Goal: Information Seeking & Learning: Check status

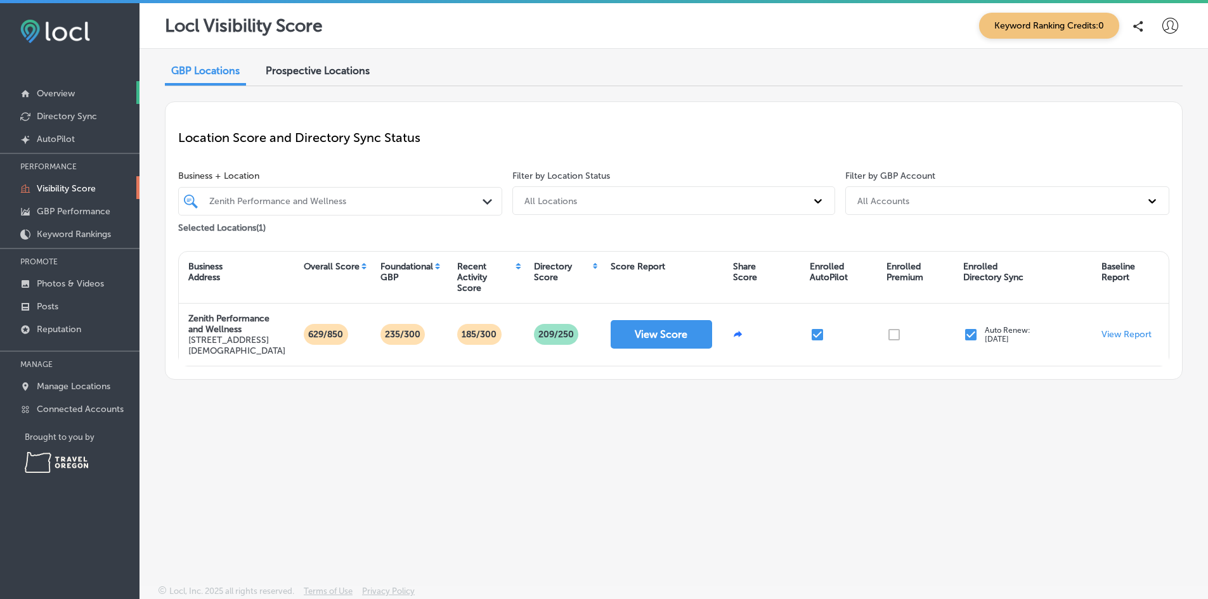
click at [70, 94] on p "Overview" at bounding box center [56, 93] width 38 height 11
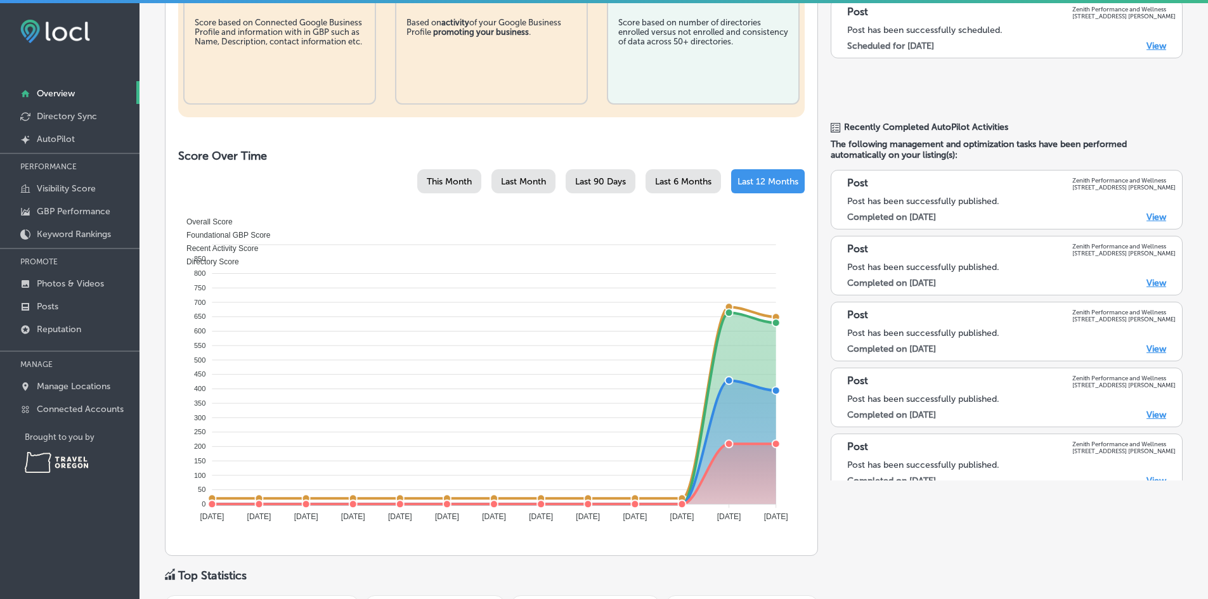
scroll to position [380, 0]
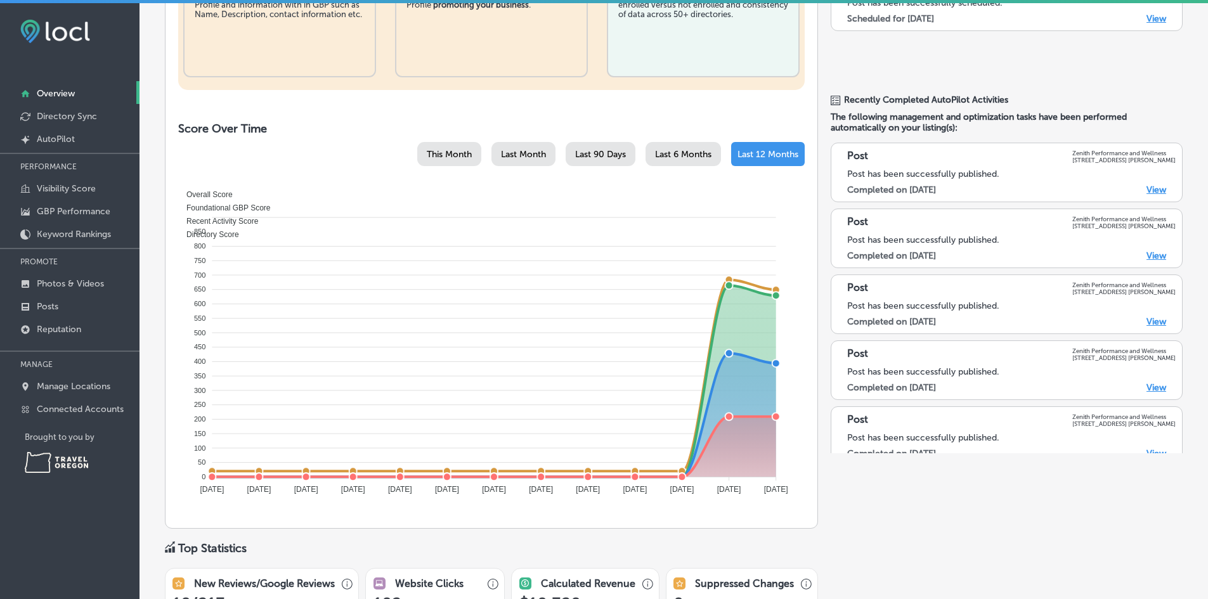
click at [575, 156] on span "Last 90 Days" at bounding box center [600, 154] width 51 height 11
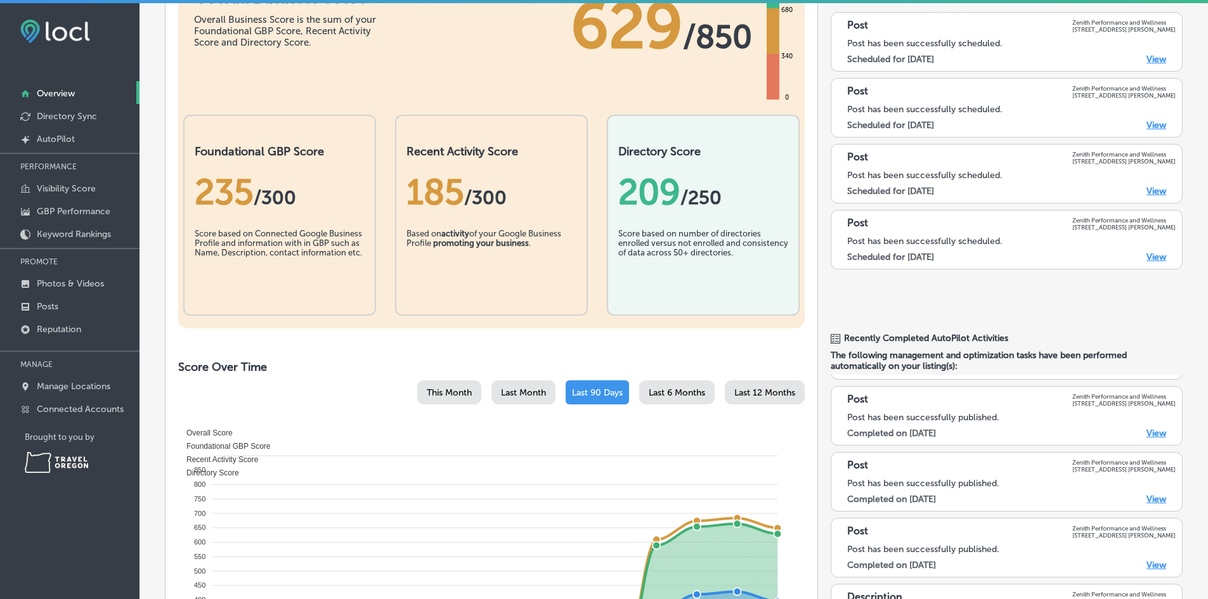
scroll to position [317, 0]
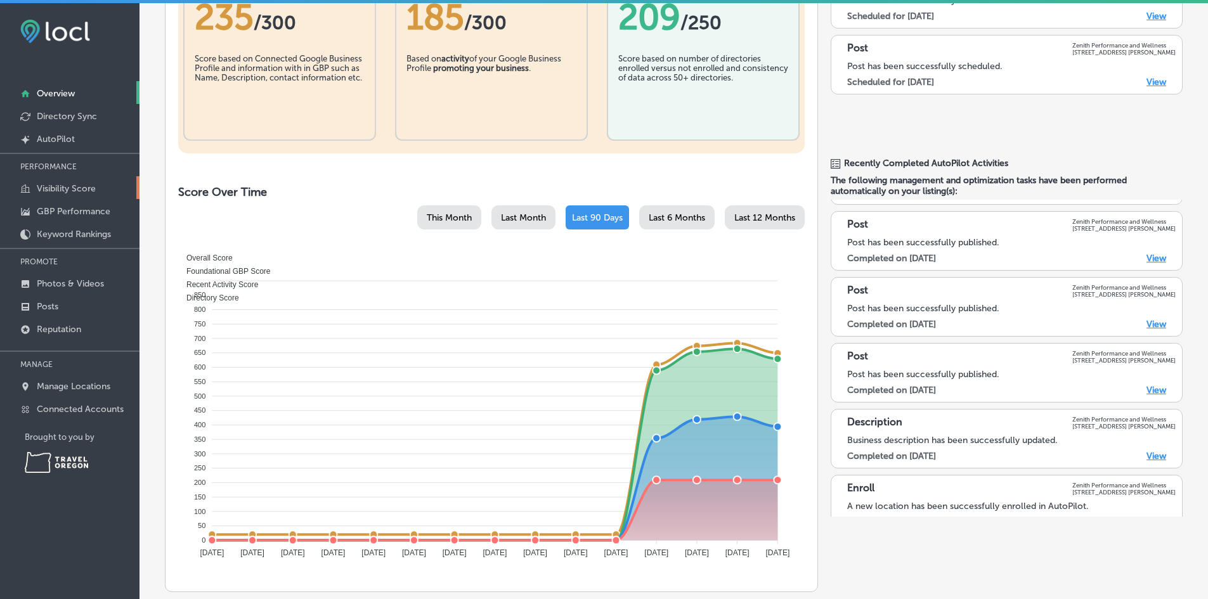
click at [81, 192] on p "Visibility Score" at bounding box center [66, 188] width 59 height 11
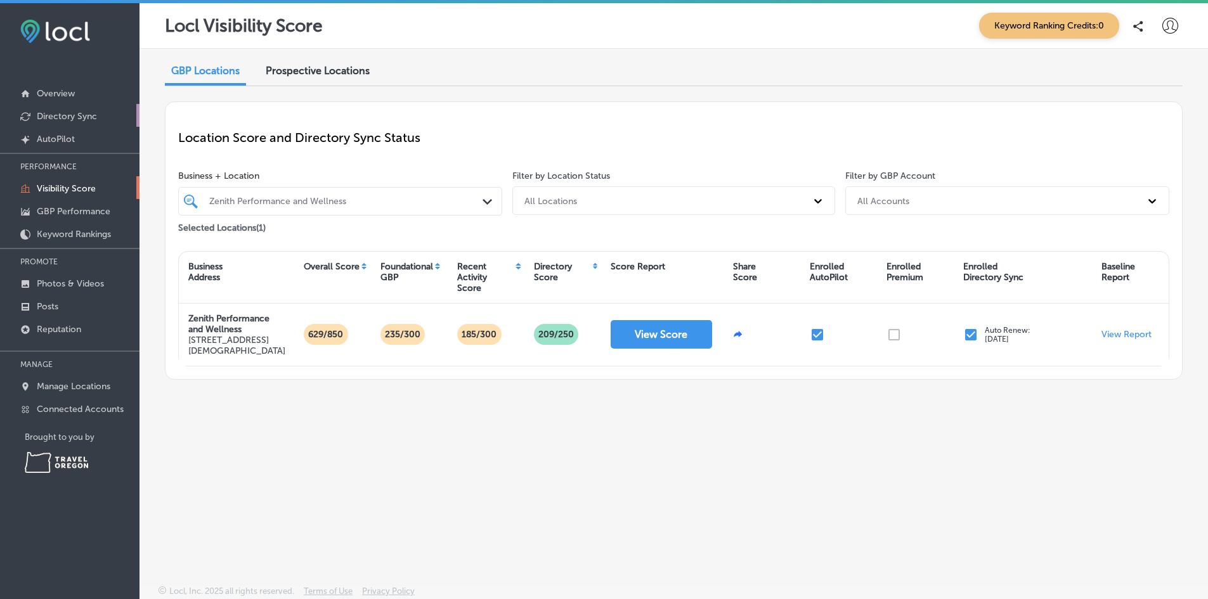
click at [70, 120] on p "Directory Sync" at bounding box center [67, 116] width 60 height 11
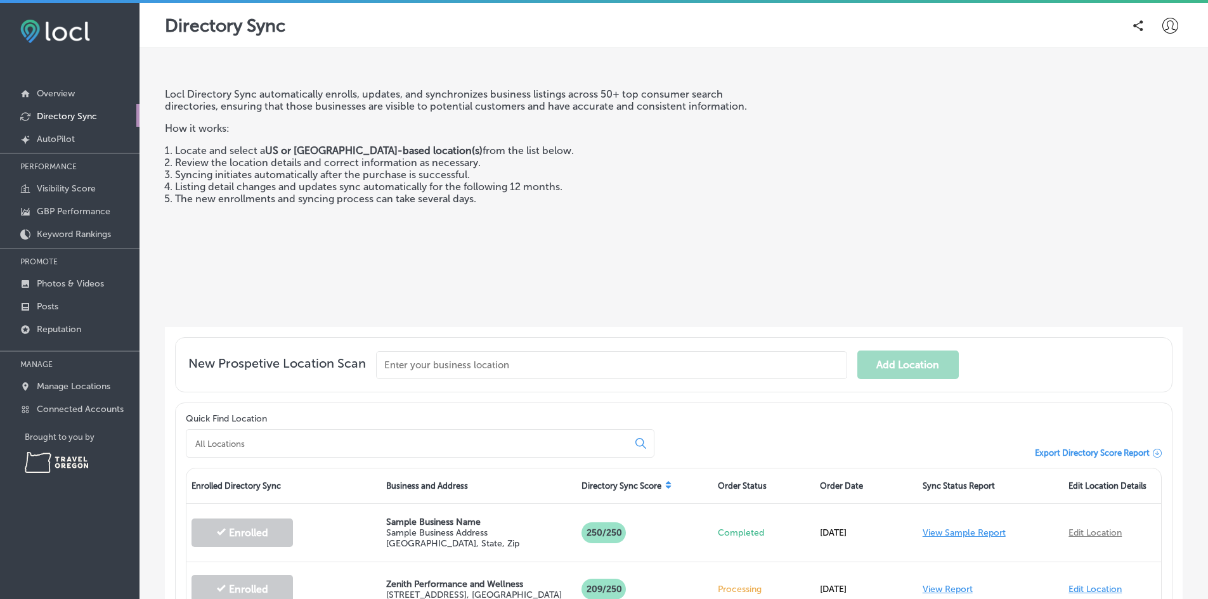
scroll to position [120, 0]
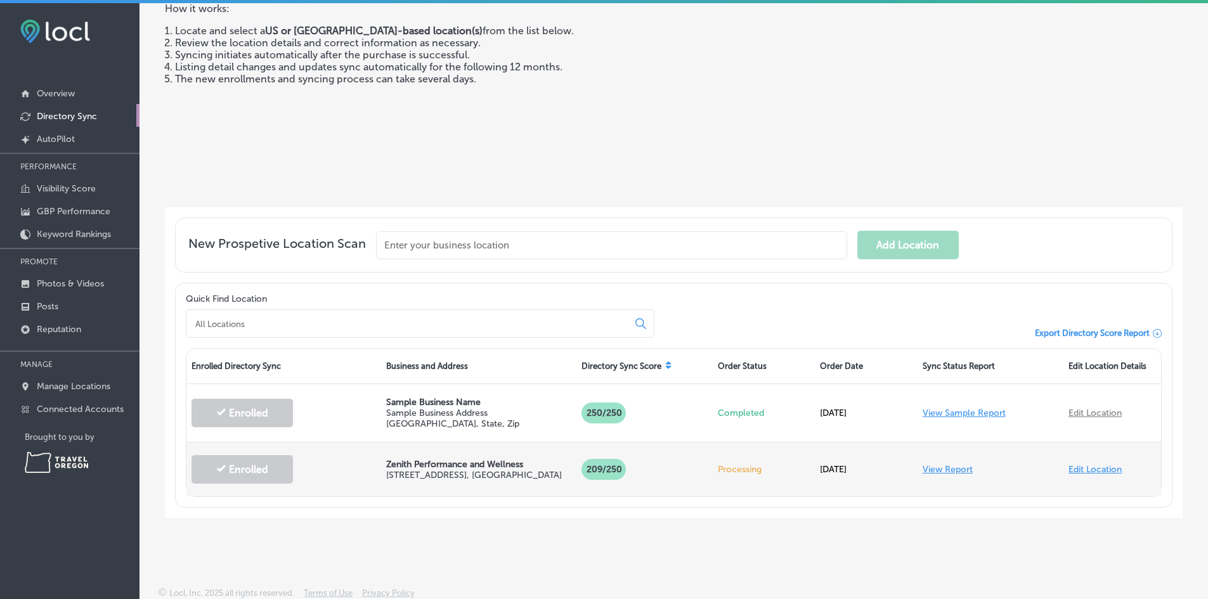
click at [687, 462] on div "209 /250" at bounding box center [644, 469] width 136 height 46
click at [403, 463] on p "Zenith Performance and Wellness" at bounding box center [478, 464] width 185 height 11
click at [952, 464] on link "View Report" at bounding box center [948, 469] width 50 height 11
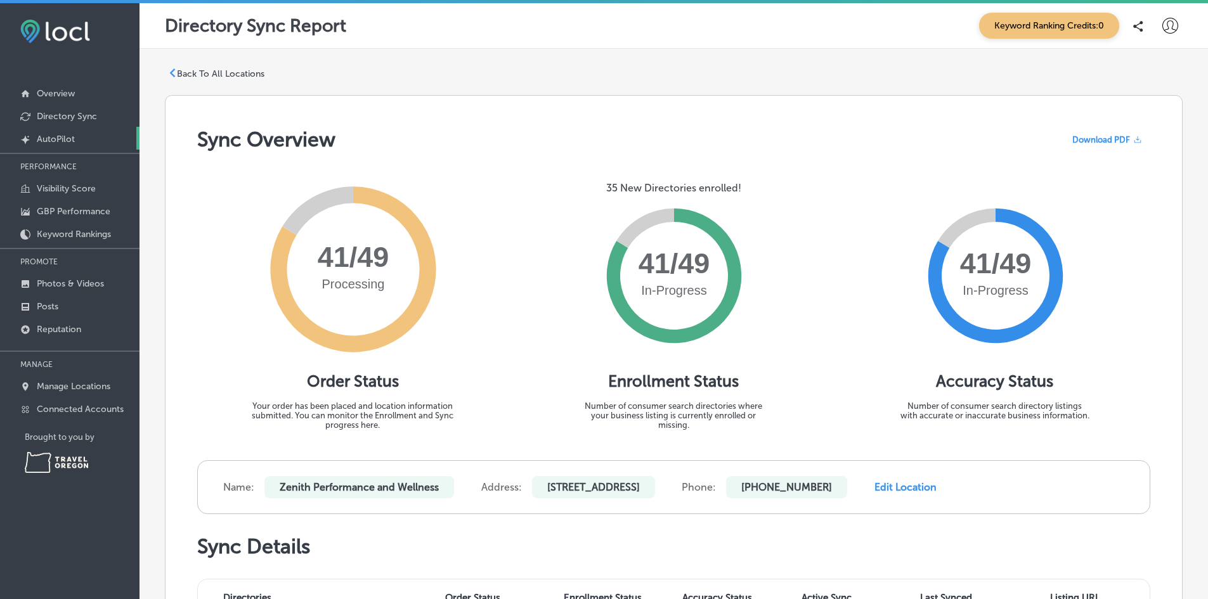
click at [59, 135] on p "AutoPilot" at bounding box center [56, 139] width 38 height 11
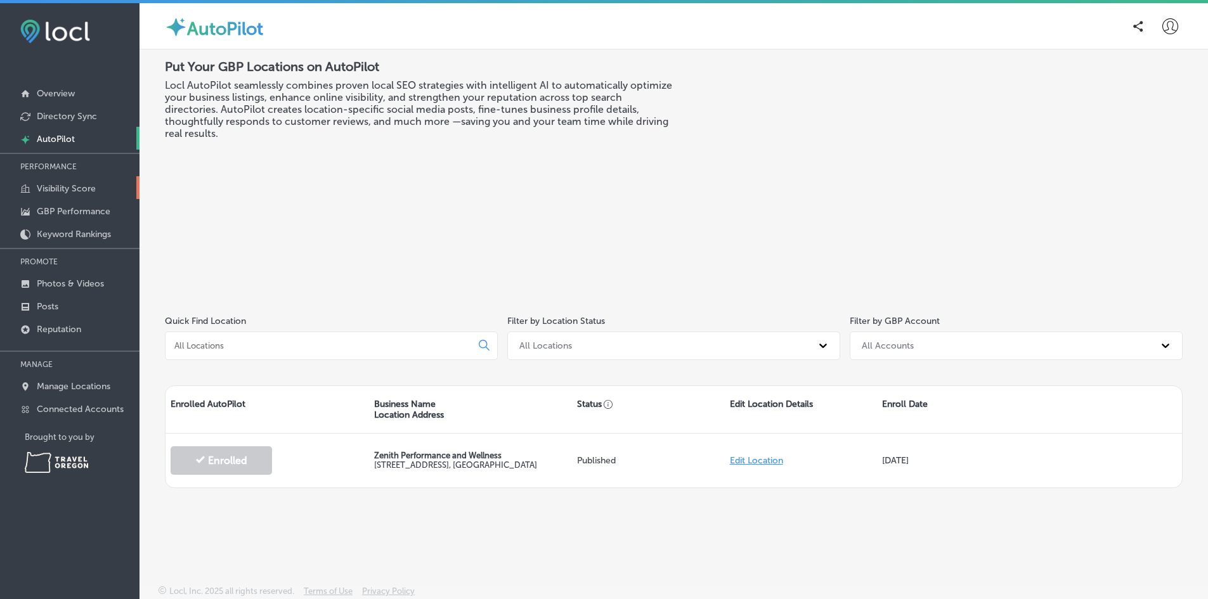
click at [98, 186] on link "Visibility Score" at bounding box center [70, 187] width 140 height 23
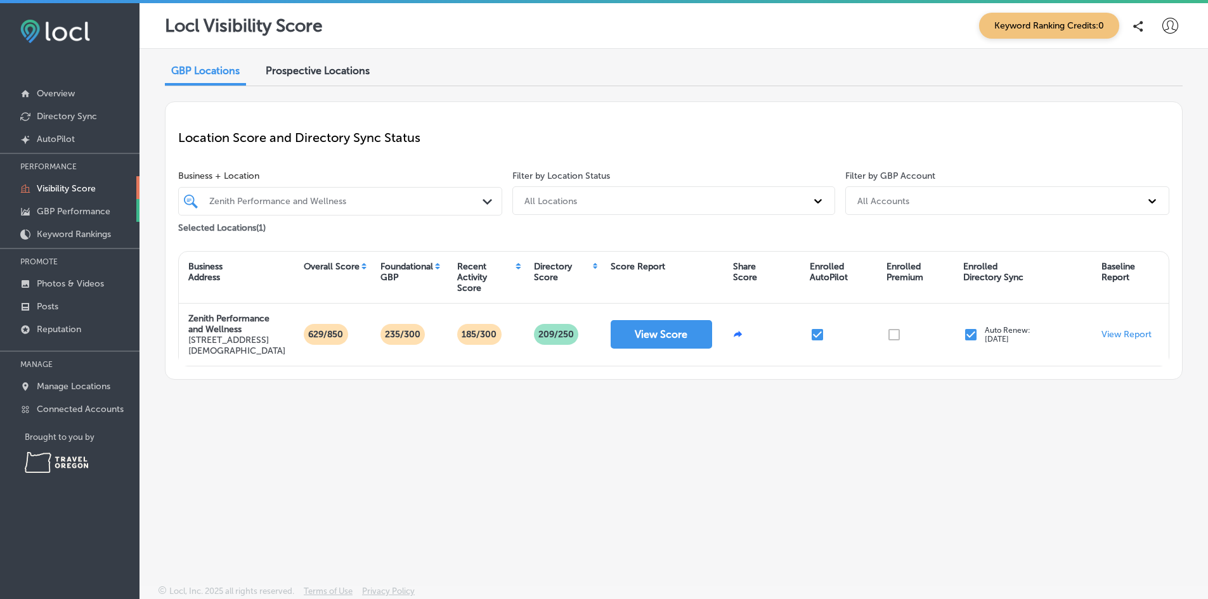
click at [98, 206] on p "GBP Performance" at bounding box center [74, 211] width 74 height 11
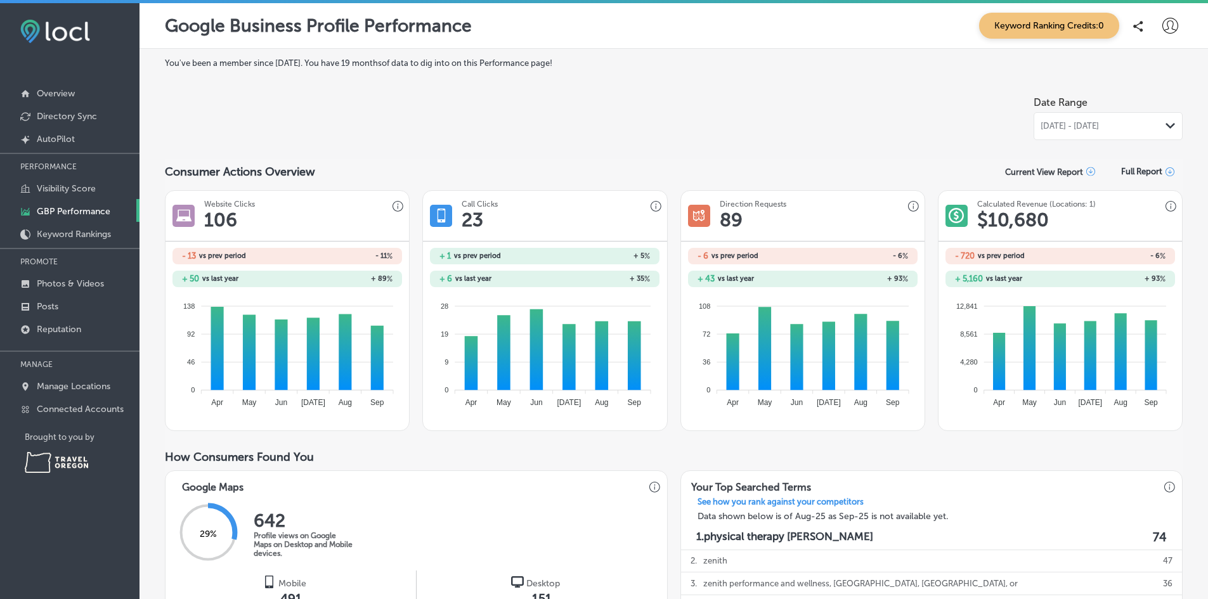
click at [1095, 129] on span "[DATE] - [DATE]" at bounding box center [1070, 126] width 58 height 10
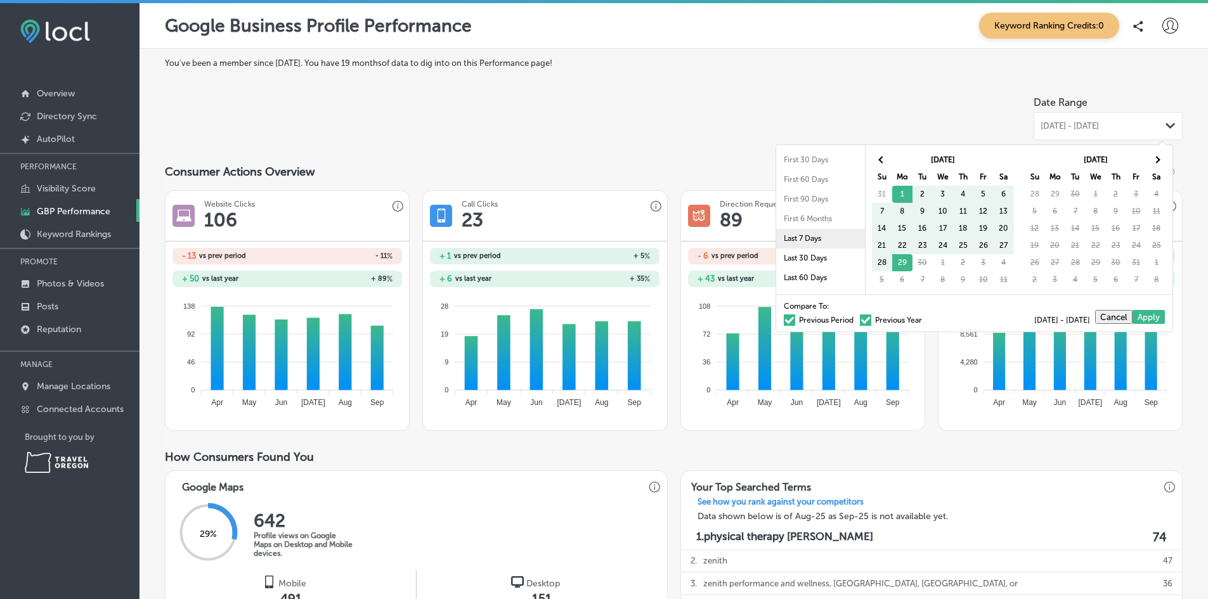
click at [798, 241] on li "Last 7 Days" at bounding box center [820, 239] width 89 height 20
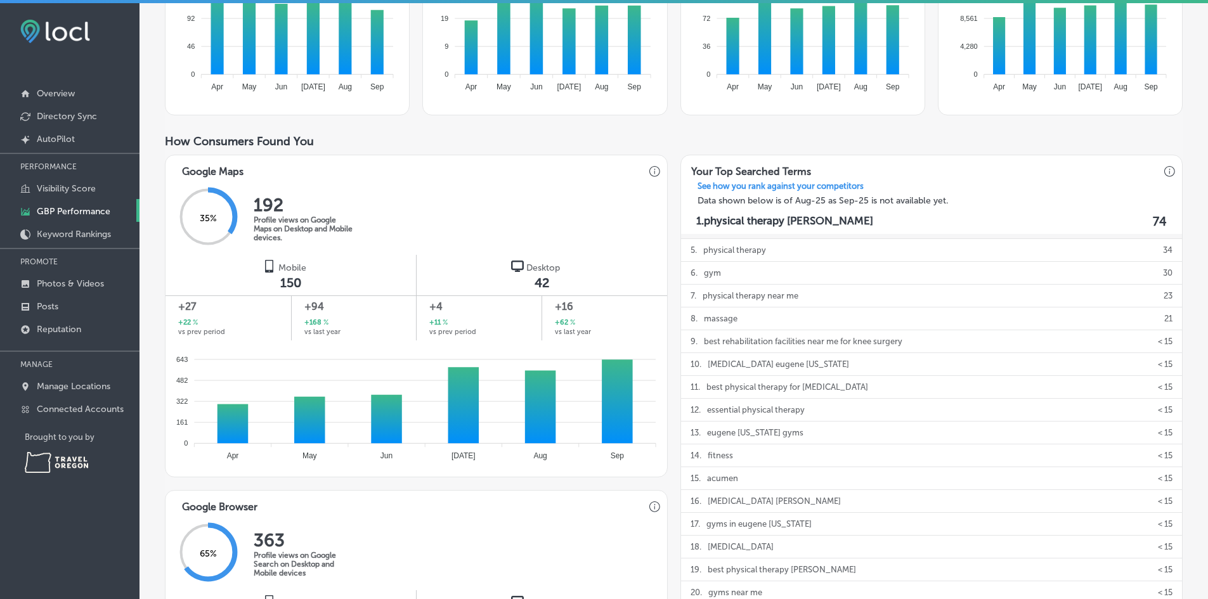
scroll to position [127, 0]
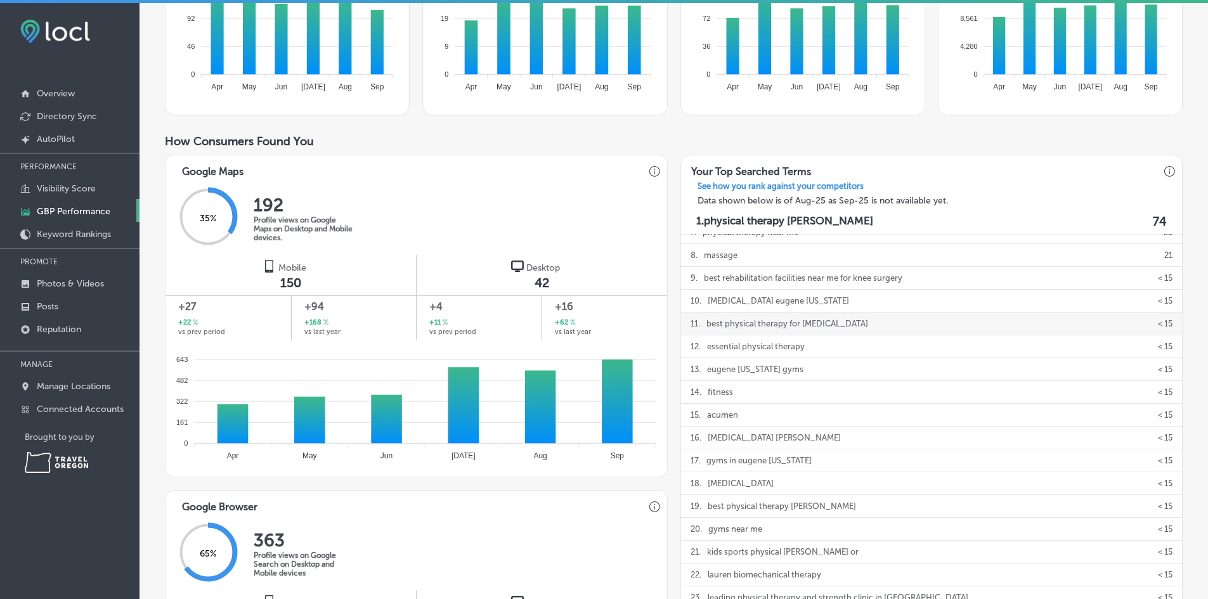
drag, startPoint x: 860, startPoint y: 328, endPoint x: 704, endPoint y: 328, distance: 156.0
click at [704, 328] on div "11 . best physical therapy for [MEDICAL_DATA]" at bounding box center [783, 324] width 184 height 22
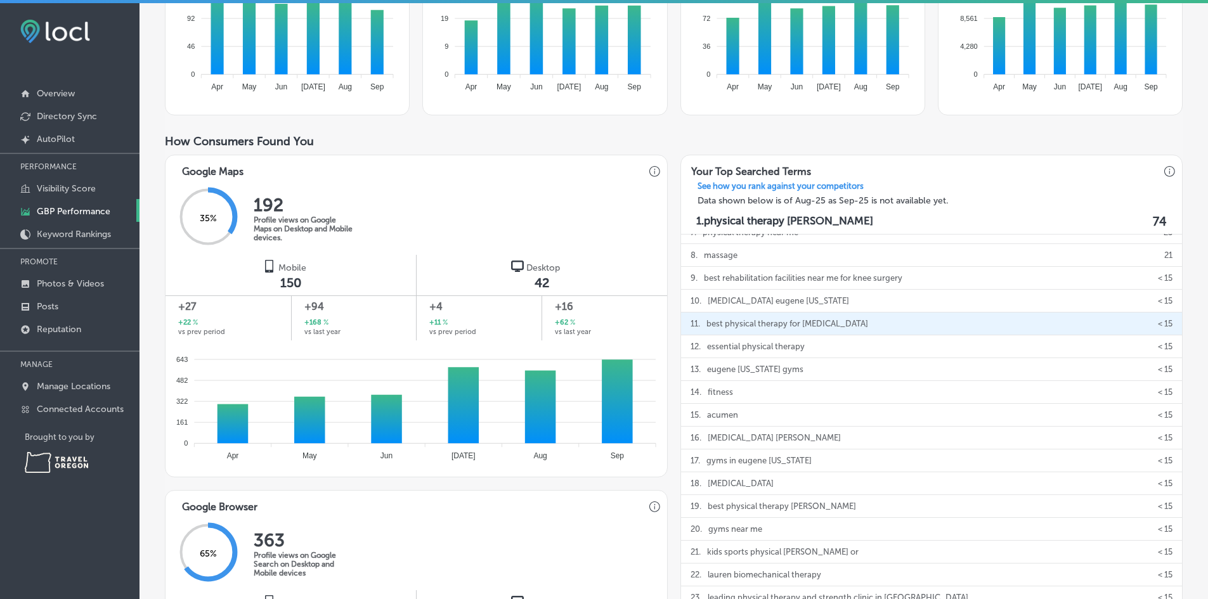
copy p "best physical therapy for [MEDICAL_DATA]"
